Goal: Information Seeking & Learning: Learn about a topic

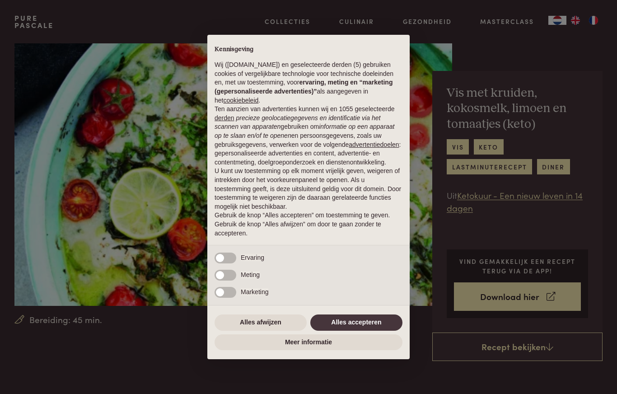
click at [264, 323] on button "Alles afwijzen" at bounding box center [260, 322] width 92 height 16
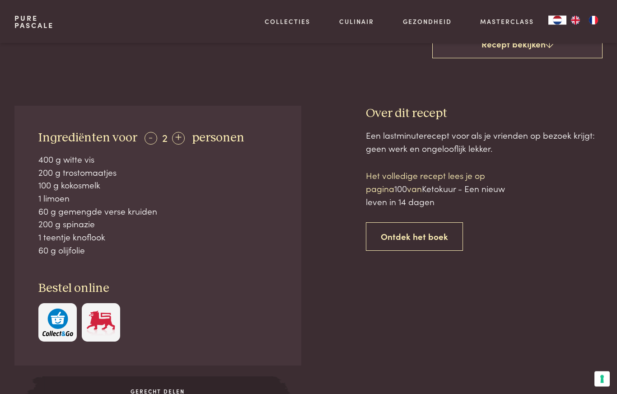
scroll to position [303, 0]
click at [57, 321] on img "button" at bounding box center [57, 322] width 31 height 28
click at [179, 140] on div "+" at bounding box center [178, 137] width 13 height 13
click at [180, 140] on div "+" at bounding box center [178, 137] width 13 height 13
click at [177, 140] on div "+" at bounding box center [178, 137] width 13 height 13
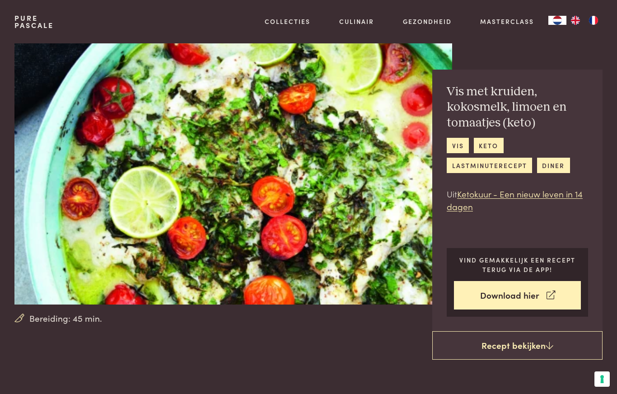
scroll to position [0, 0]
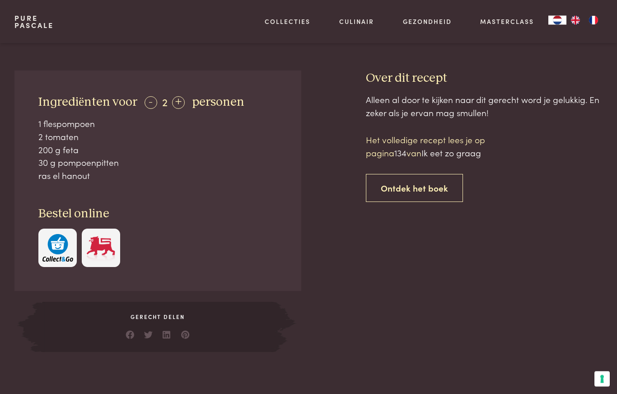
scroll to position [325, 0]
click at [173, 102] on div "+" at bounding box center [178, 102] width 13 height 13
click at [179, 100] on div "+" at bounding box center [178, 102] width 13 height 13
click at [465, 153] on span "Ik eet zo graag" at bounding box center [451, 152] width 60 height 12
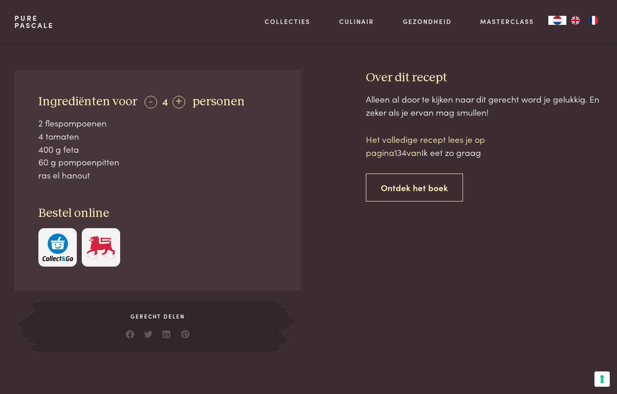
click at [403, 152] on span "134" at bounding box center [400, 152] width 12 height 12
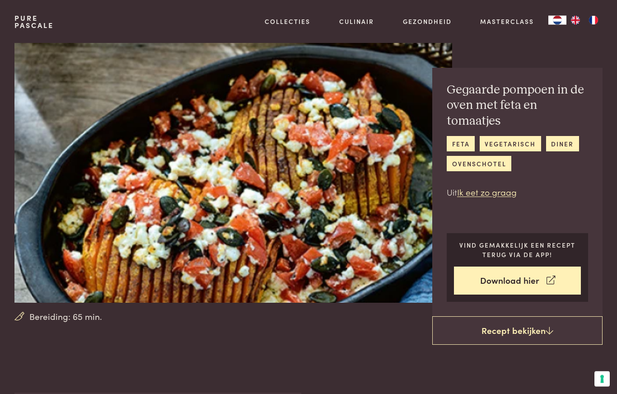
scroll to position [0, 0]
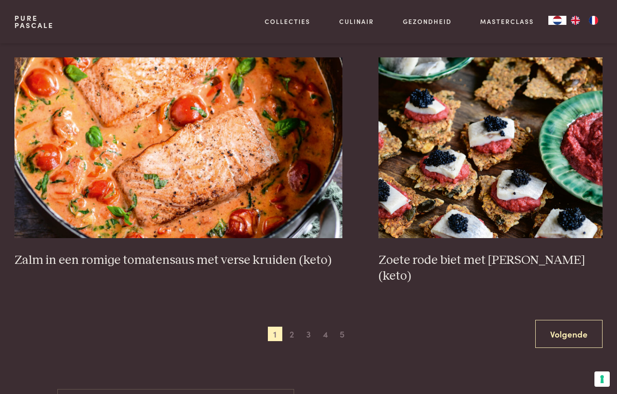
scroll to position [1496, 0]
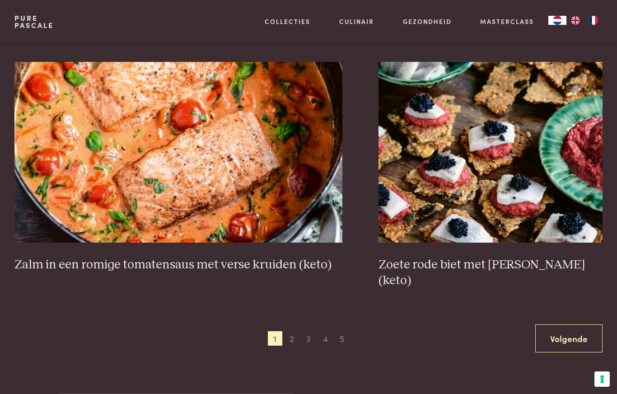
click at [247, 177] on img at bounding box center [178, 152] width 328 height 181
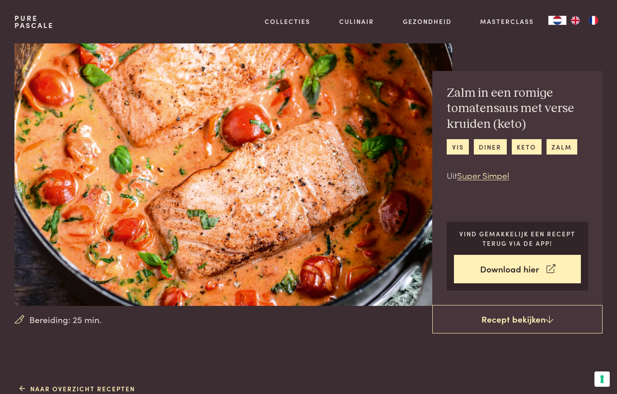
click at [527, 265] on link "Download hier" at bounding box center [517, 269] width 127 height 28
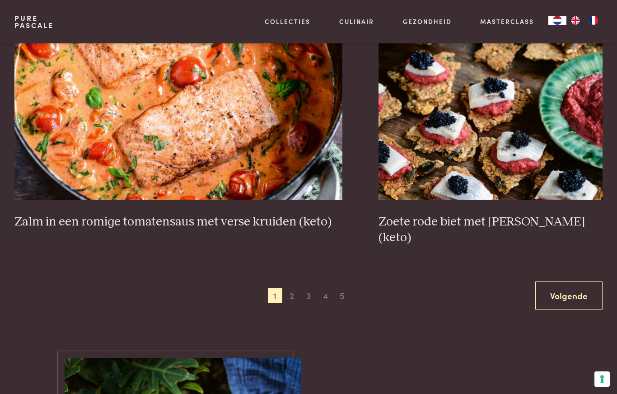
click at [342, 288] on span "5" at bounding box center [342, 295] width 14 height 14
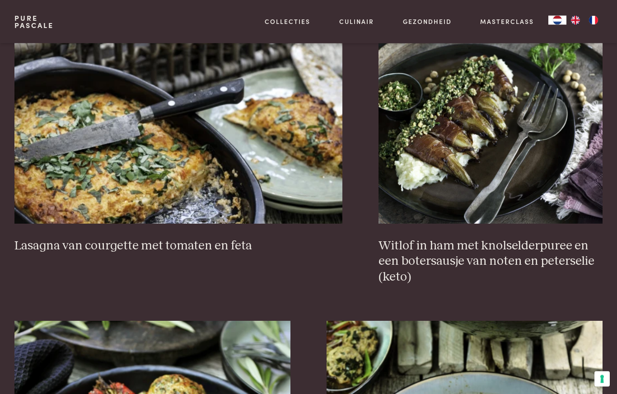
scroll to position [769, 0]
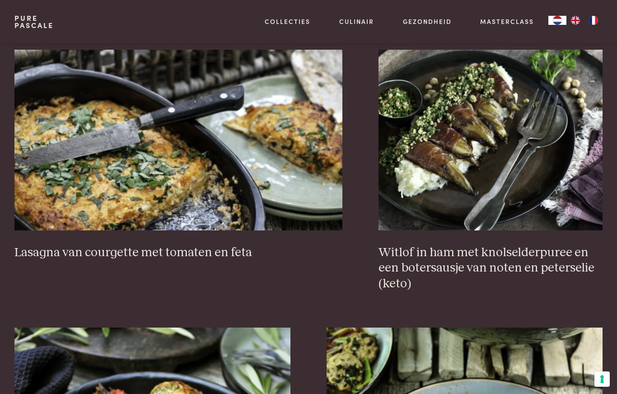
click at [446, 245] on h3 "Witlof in ham met knolselderpuree en een botersausje van noten en peterselie (k…" at bounding box center [490, 268] width 224 height 47
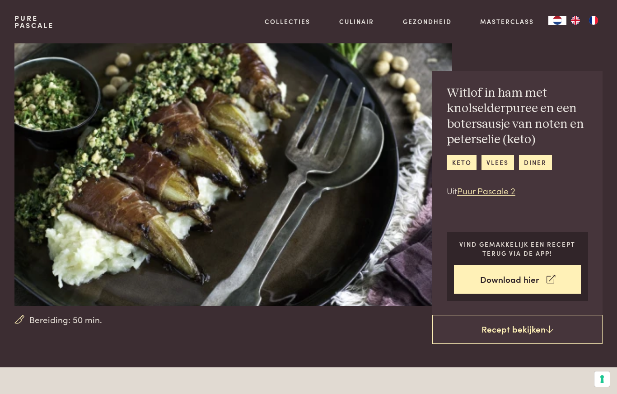
click at [525, 327] on link "Recept bekijken" at bounding box center [517, 329] width 170 height 29
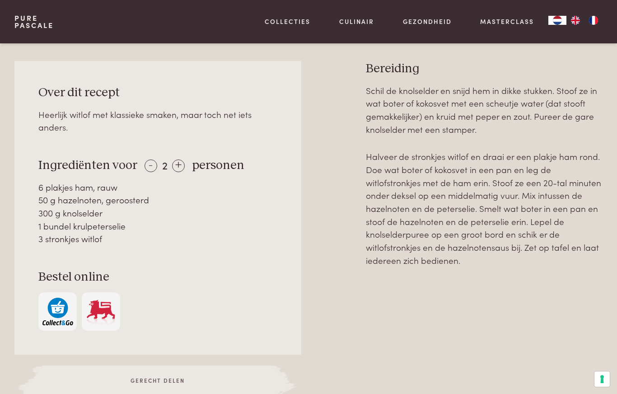
scroll to position [367, 0]
click at [177, 167] on div "+" at bounding box center [178, 165] width 13 height 13
click at [174, 166] on div "+" at bounding box center [178, 165] width 13 height 13
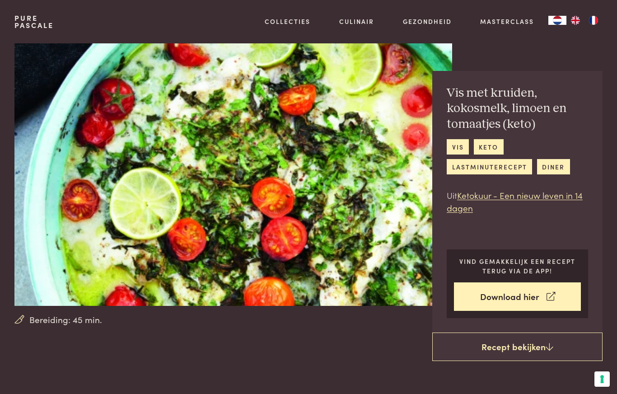
click at [521, 347] on link "Recept bekijken" at bounding box center [517, 346] width 170 height 29
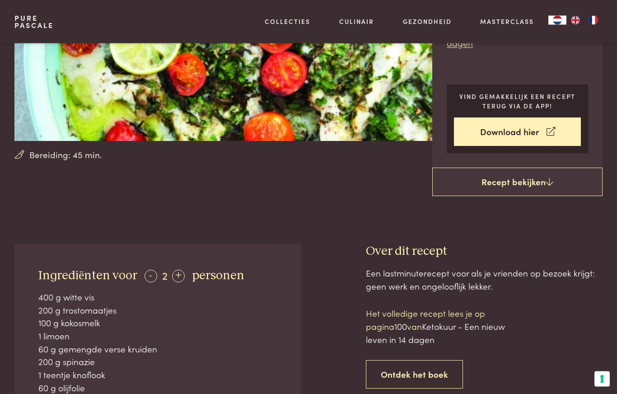
scroll to position [165, 0]
